Goal: Task Accomplishment & Management: Manage account settings

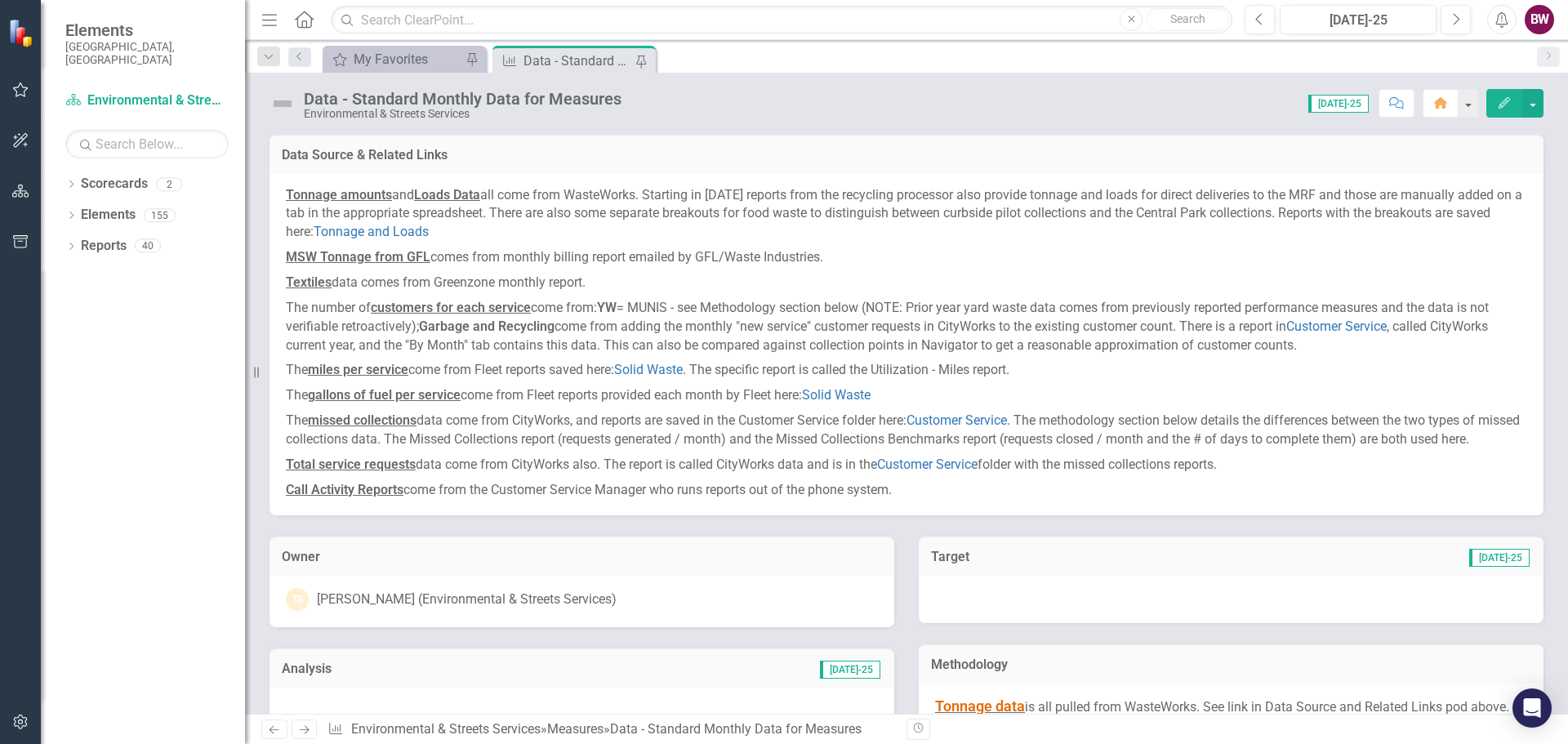
click at [937, 112] on div "Score: N/A [DATE]-25 Completed Comment Home Edit" at bounding box center [1086, 103] width 914 height 28
click at [583, 60] on div "Data - Standard Monthly Data for Measures" at bounding box center [577, 61] width 108 height 20
click at [773, 62] on div "My Favorites My Favorites Pin Measure Data - Standard Monthly Data for Measures…" at bounding box center [924, 59] width 1210 height 26
click at [572, 64] on div "Data - Standard Monthly Data for Measures" at bounding box center [577, 61] width 108 height 20
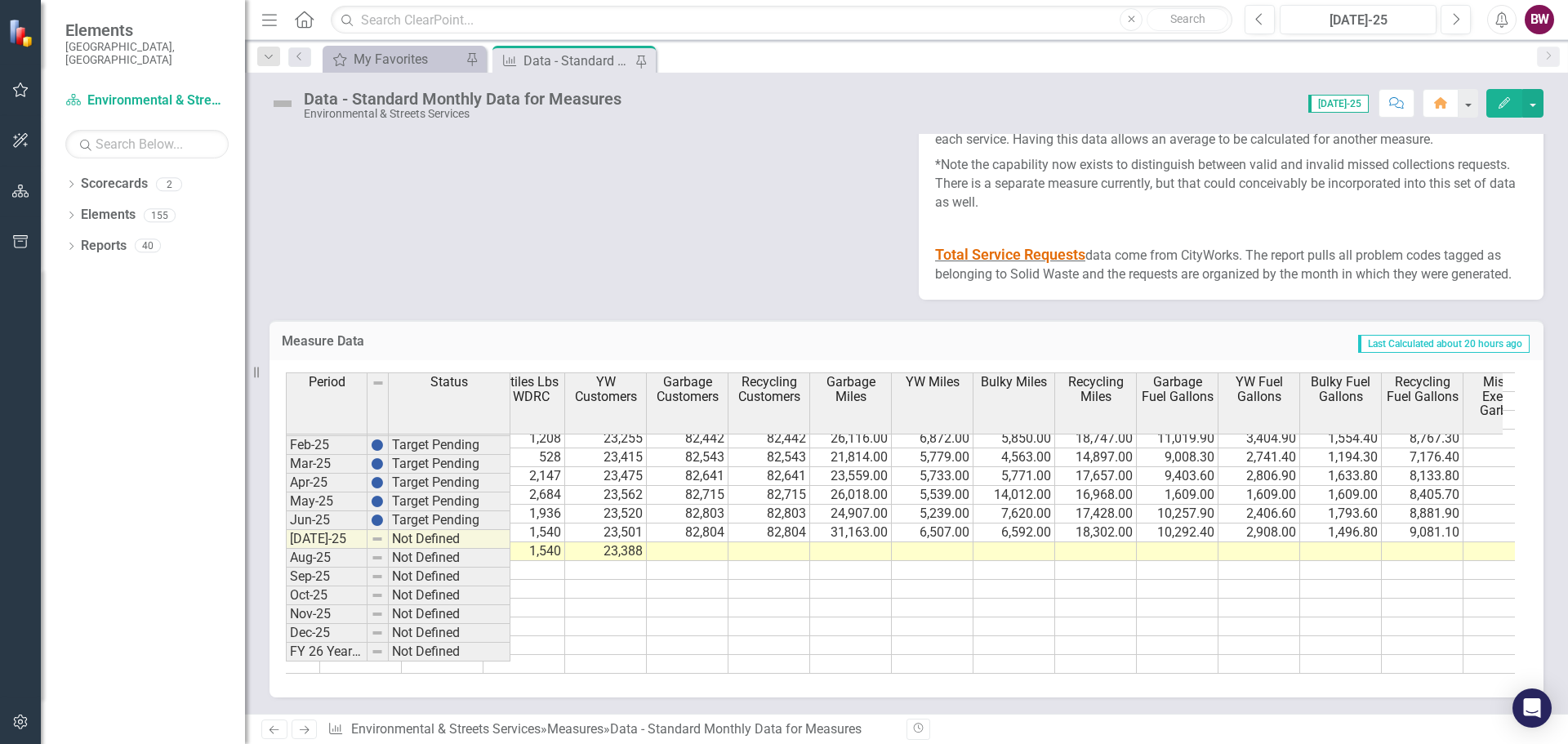
scroll to position [2781, 0]
click at [675, 523] on tr "4,276.88 1,149.01 842.09 69.20 0.00 7.68 1,149.01 312.99 6,409.04 0.00 12,295.1…" at bounding box center [483, 533] width 2777 height 19
click at [608, 545] on td "23,388" at bounding box center [606, 551] width 81 height 19
click at [703, 523] on td "82,804" at bounding box center [687, 533] width 81 height 19
click at [697, 542] on td at bounding box center [687, 551] width 81 height 19
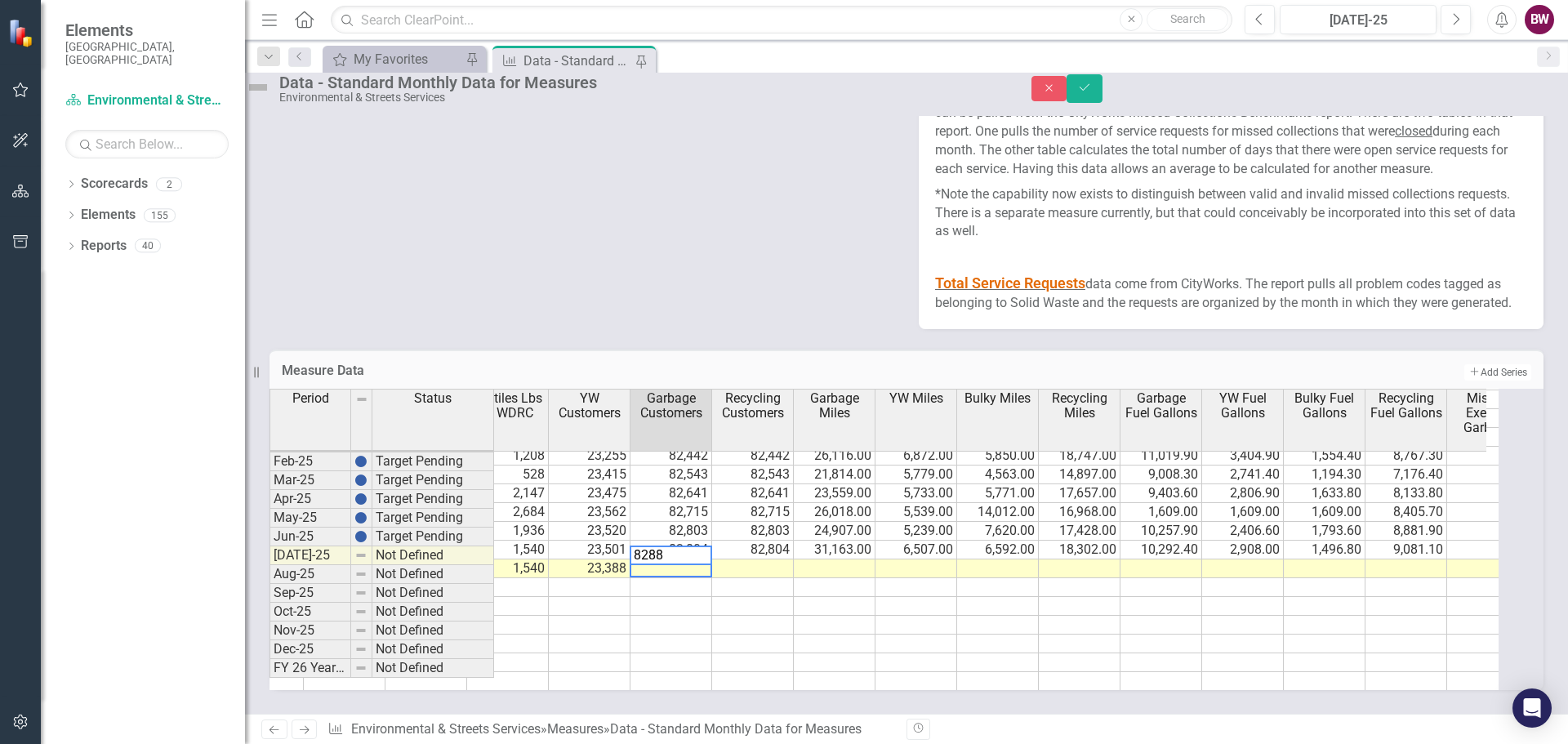
type textarea "82881"
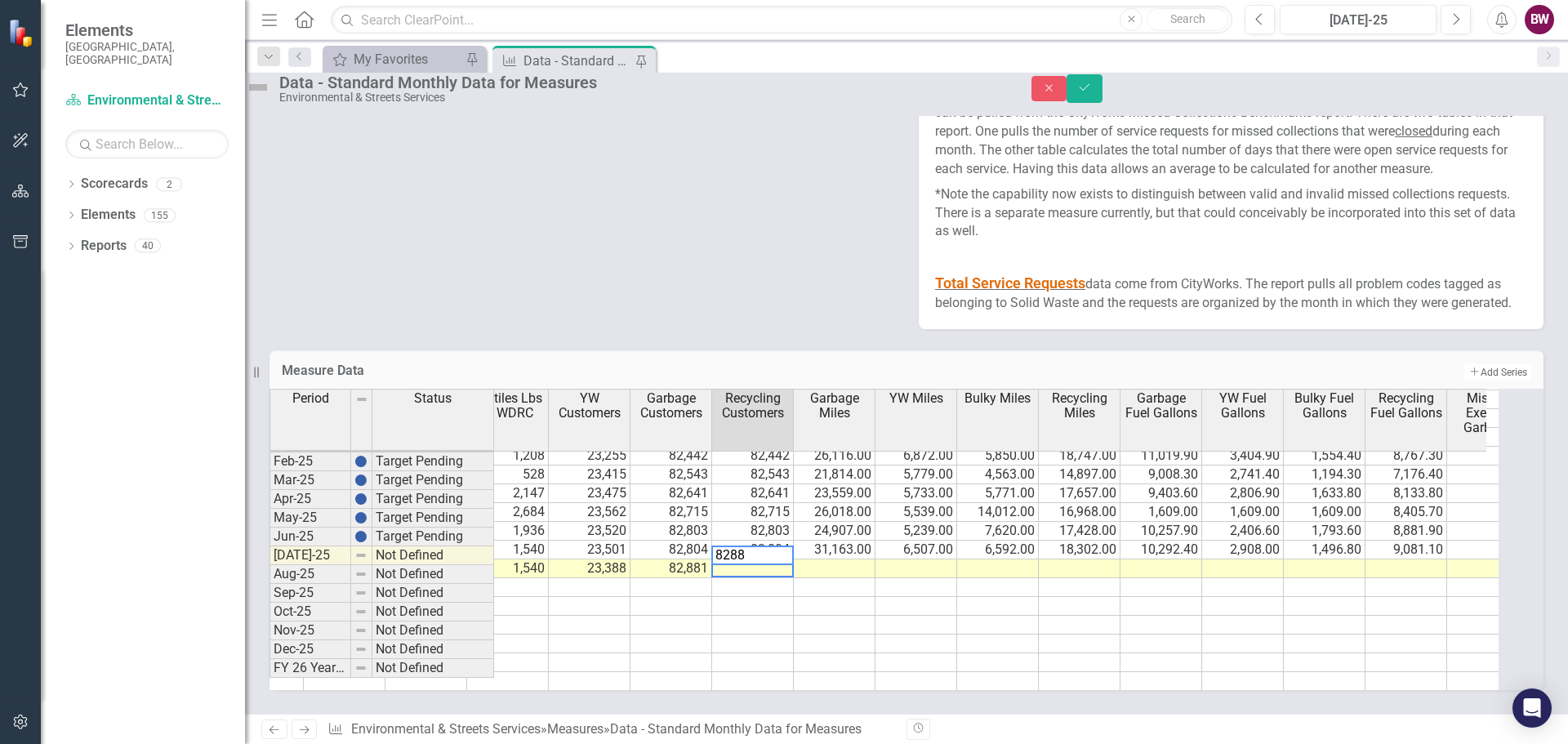
type textarea "82881"
click at [1092, 91] on icon "Save" at bounding box center [1084, 87] width 14 height 11
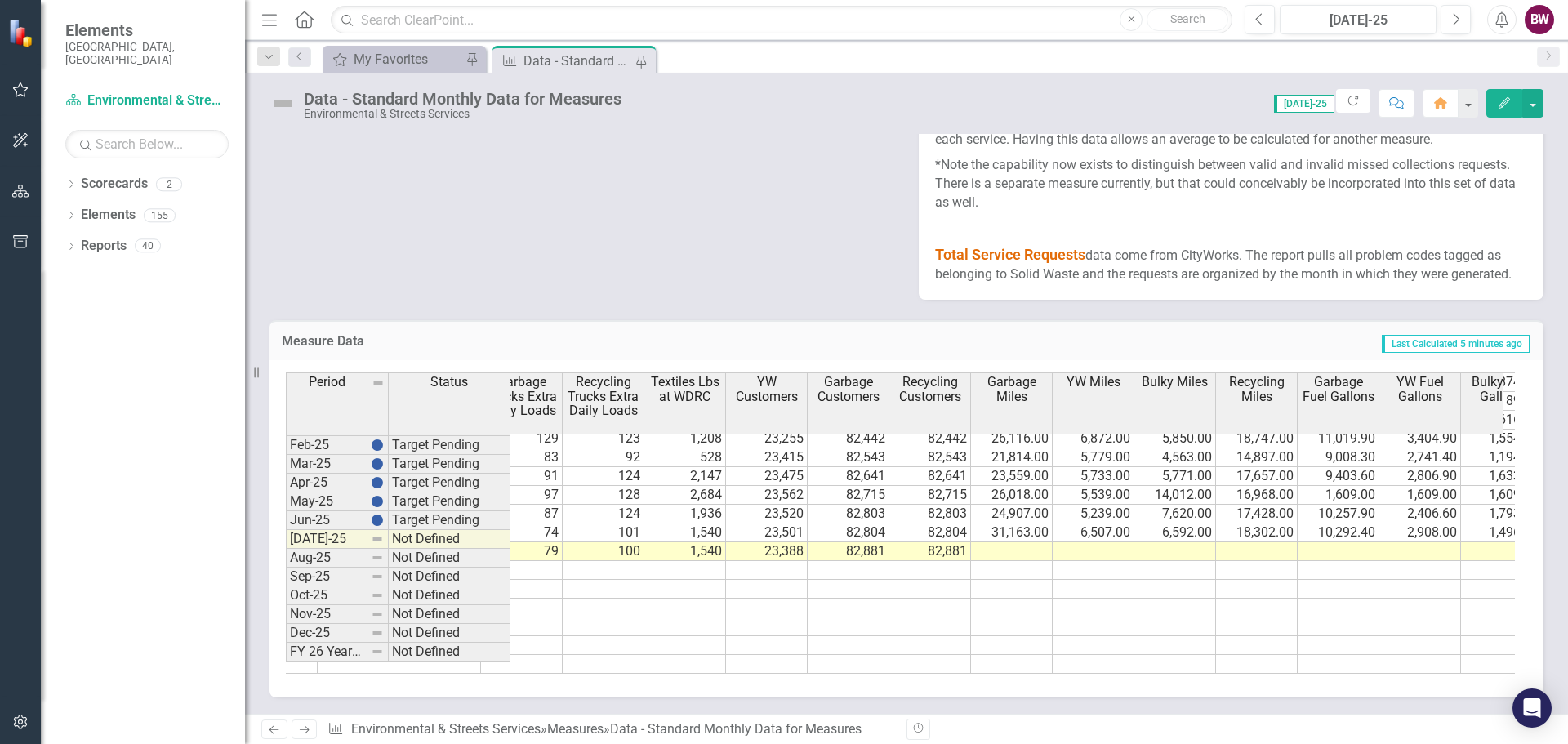
scroll to position [0, 1199]
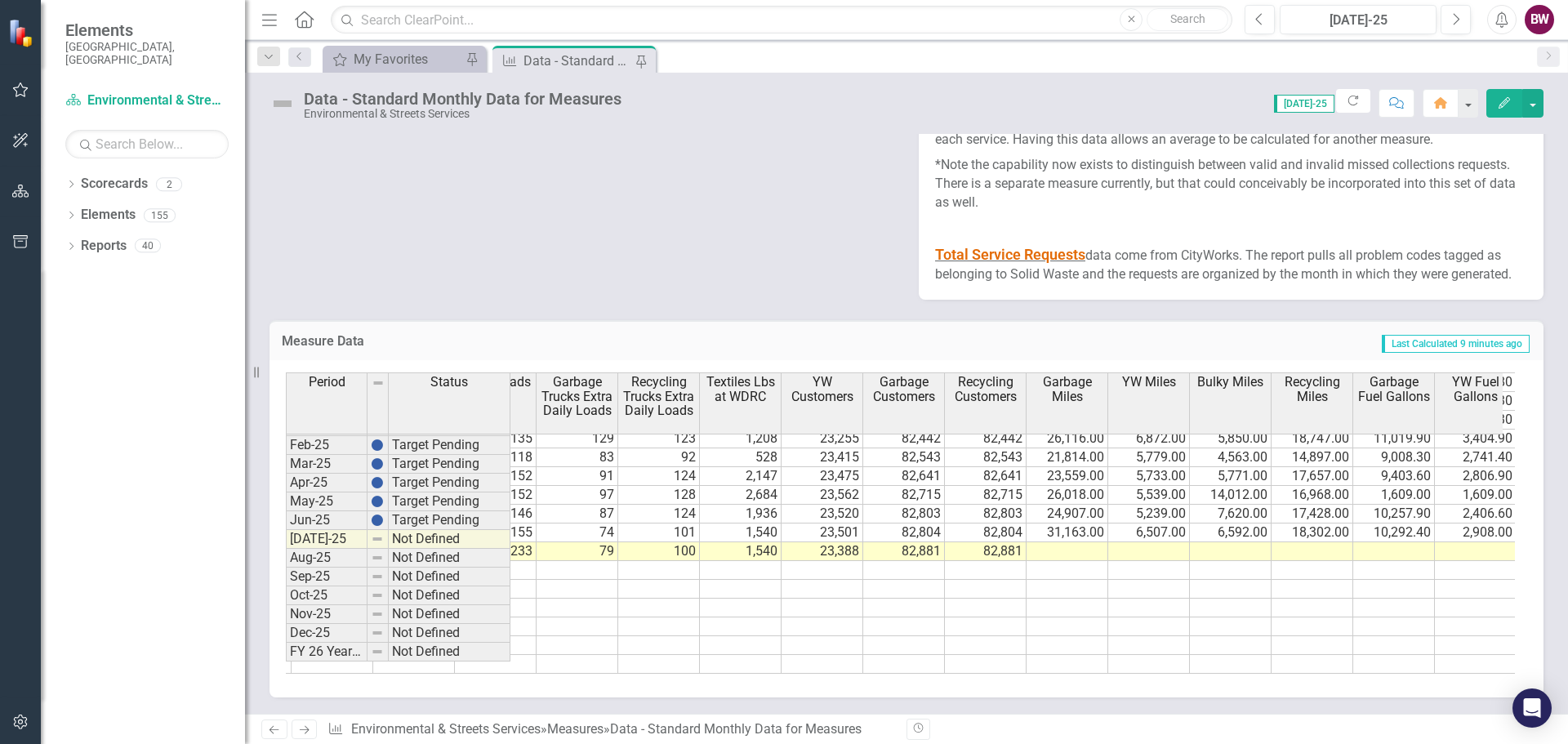
click at [912, 618] on tr at bounding box center [699, 627] width 2777 height 19
click at [647, 64] on icon at bounding box center [640, 61] width 13 height 10
click at [1083, 542] on td at bounding box center [1067, 551] width 81 height 19
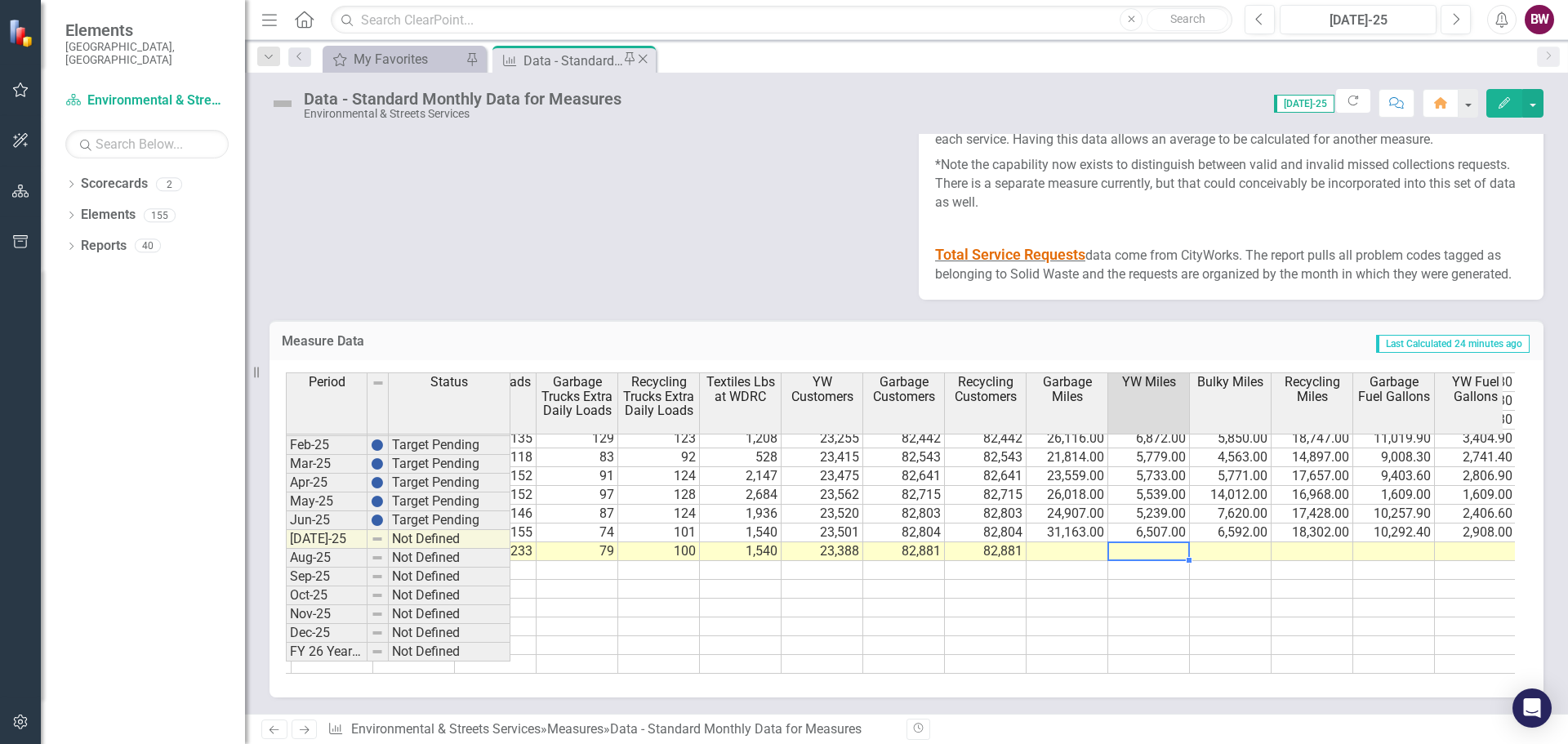
click at [1147, 542] on td at bounding box center [1149, 551] width 81 height 19
click at [1218, 542] on td at bounding box center [1231, 551] width 81 height 19
click at [1287, 542] on td at bounding box center [1313, 551] width 81 height 19
click at [1379, 542] on td at bounding box center [1394, 551] width 81 height 19
drag, startPoint x: 816, startPoint y: 662, endPoint x: 882, endPoint y: 676, distance: 67.5
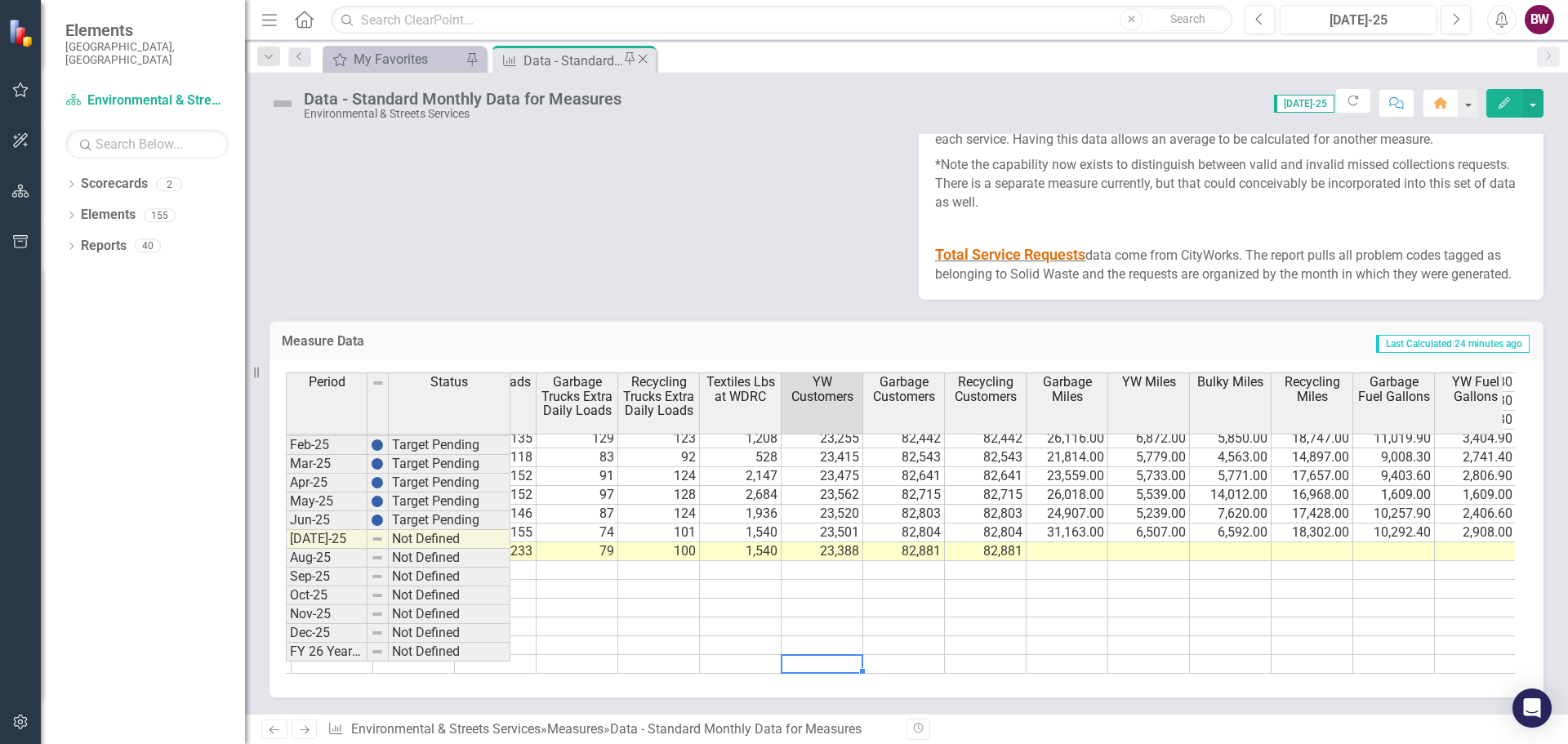
click at [882, 676] on div "Storm Debris Tonnage Curbside Food Waste Tonnage Recycling Blue Carts Tonnage T…" at bounding box center [907, 529] width 1274 height 338
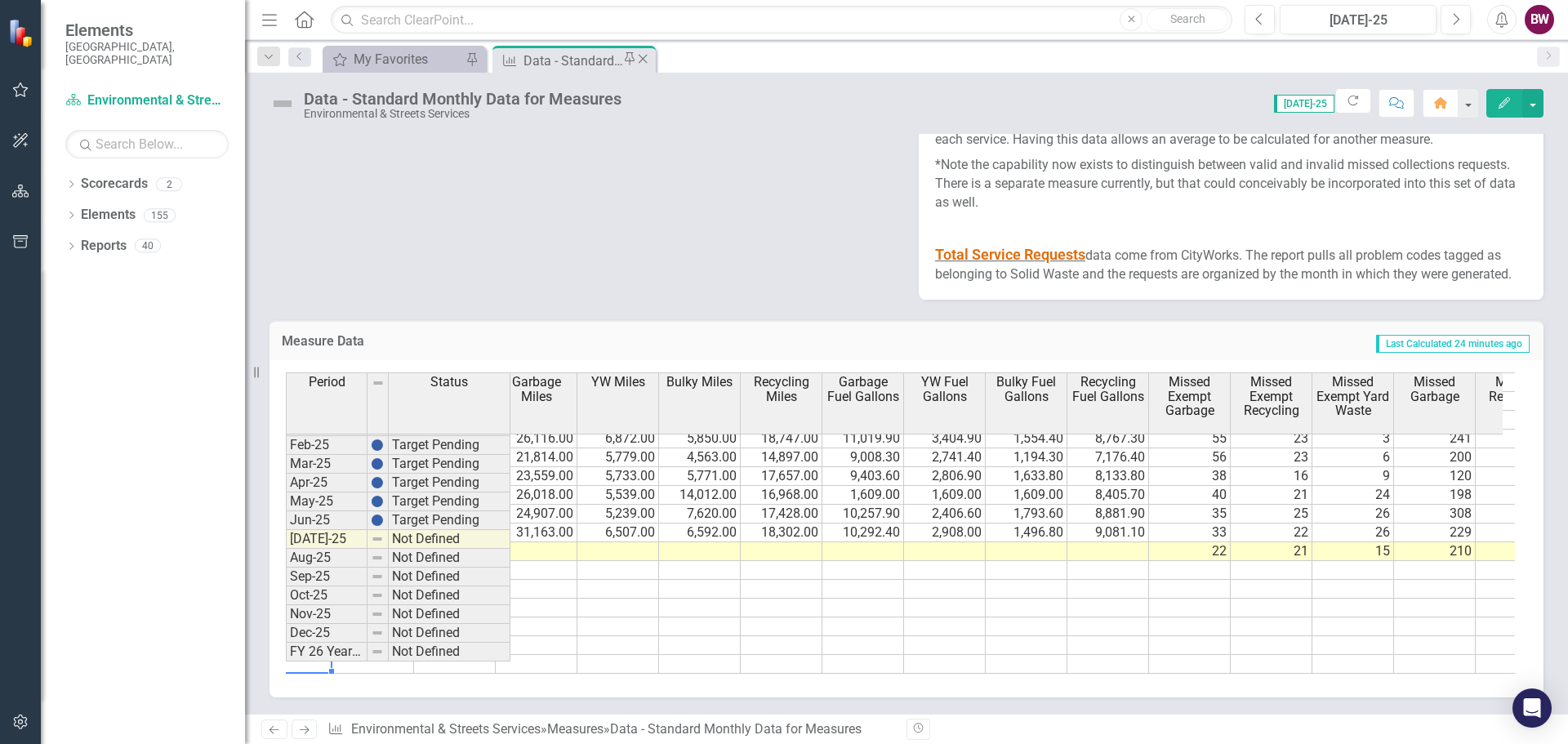
scroll to position [0, 1740]
